Goal: Task Accomplishment & Management: Manage account settings

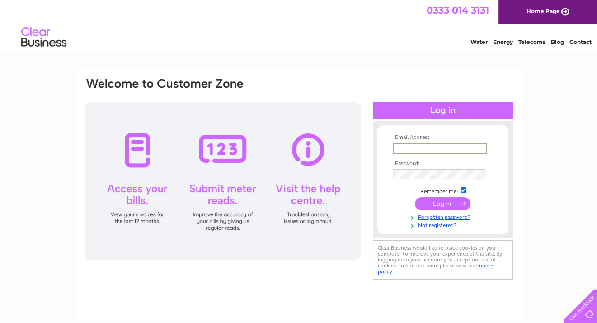
click at [427, 149] on input "text" at bounding box center [440, 148] width 94 height 11
type input "jarvisbrothersforfar@gmail.com"
click at [437, 203] on input "submit" at bounding box center [443, 203] width 56 height 13
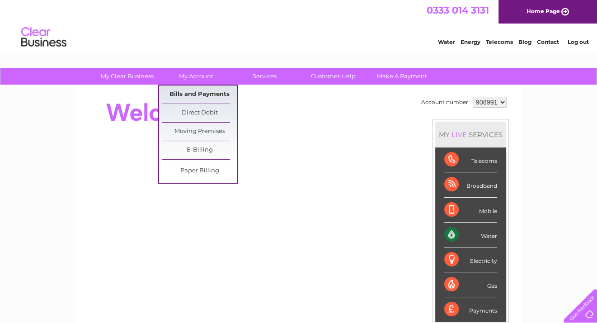
click at [191, 92] on link "Bills and Payments" at bounding box center [199, 94] width 75 height 18
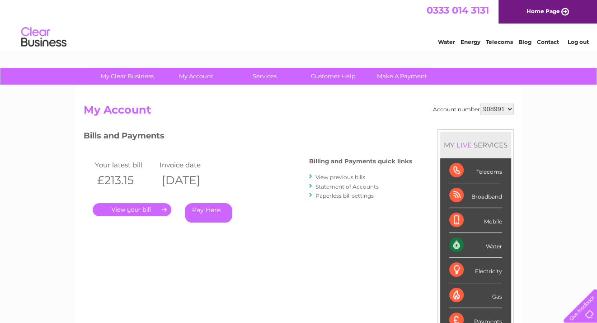
click at [142, 207] on link "." at bounding box center [132, 209] width 79 height 13
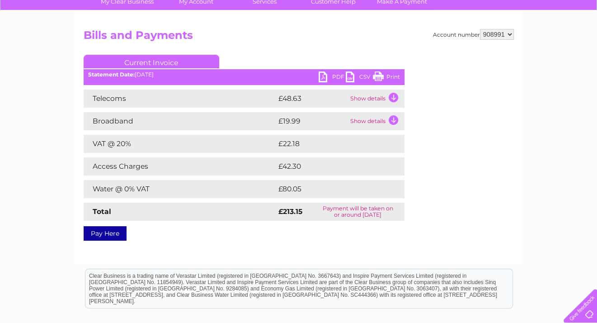
scroll to position [90, 0]
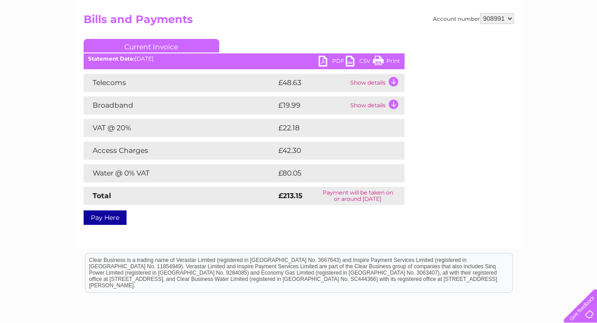
click at [334, 60] on link "PDF" at bounding box center [332, 62] width 27 height 13
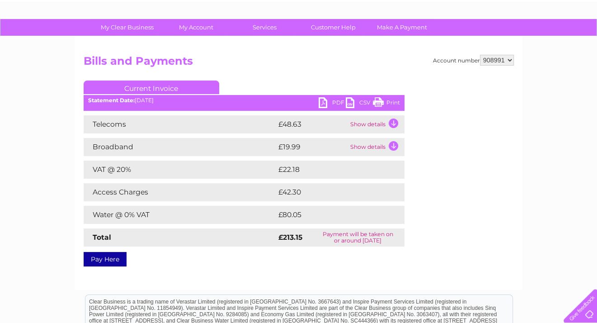
scroll to position [0, 0]
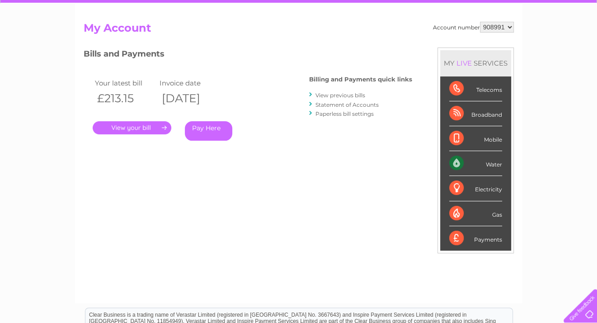
scroll to position [136, 0]
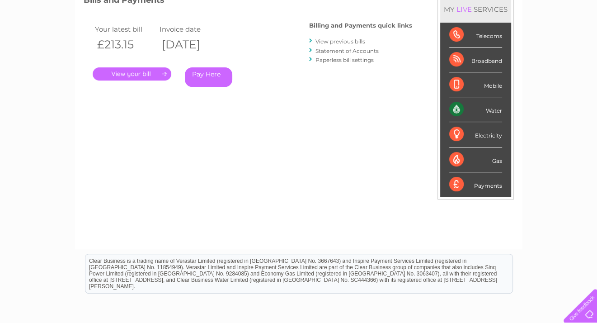
click at [340, 41] on link "View previous bills" at bounding box center [340, 41] width 50 height 7
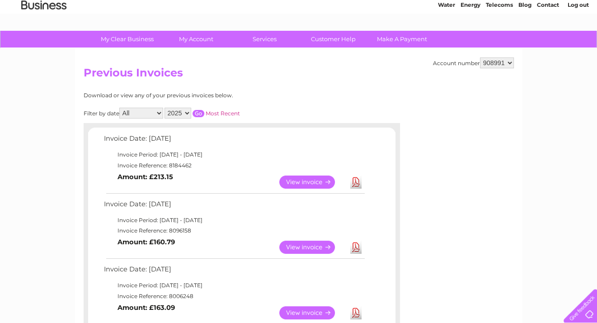
scroll to position [90, 0]
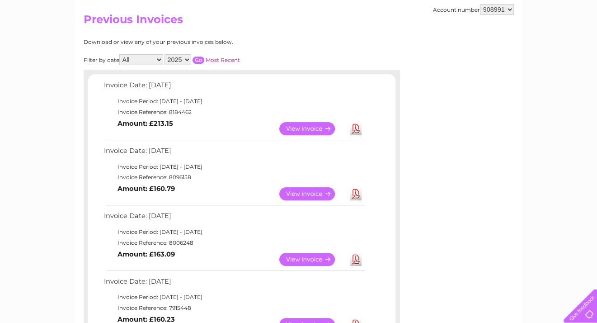
click at [312, 193] on link "View" at bounding box center [312, 193] width 66 height 13
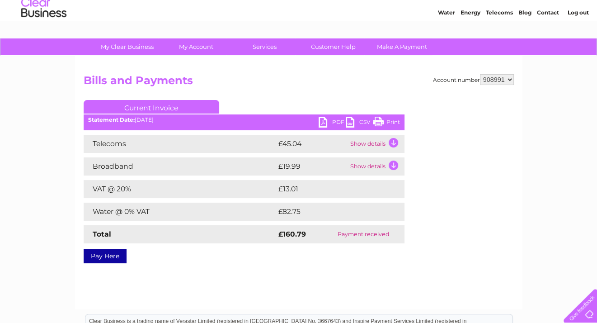
scroll to position [45, 0]
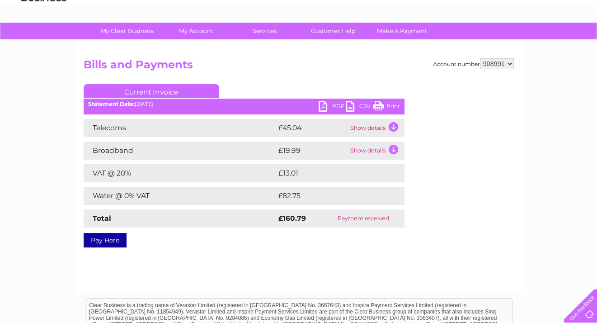
click at [328, 105] on link "PDF" at bounding box center [332, 107] width 27 height 13
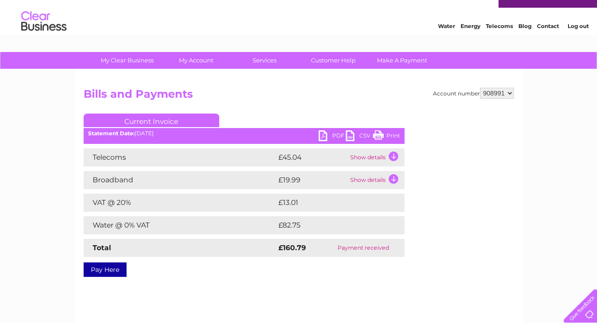
scroll to position [0, 0]
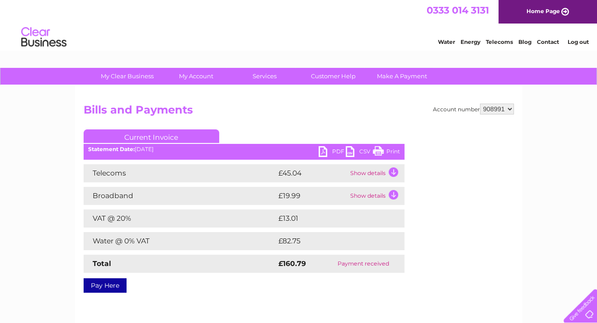
click at [577, 40] on link "Log out" at bounding box center [577, 41] width 21 height 7
